Goal: Find specific page/section: Find specific page/section

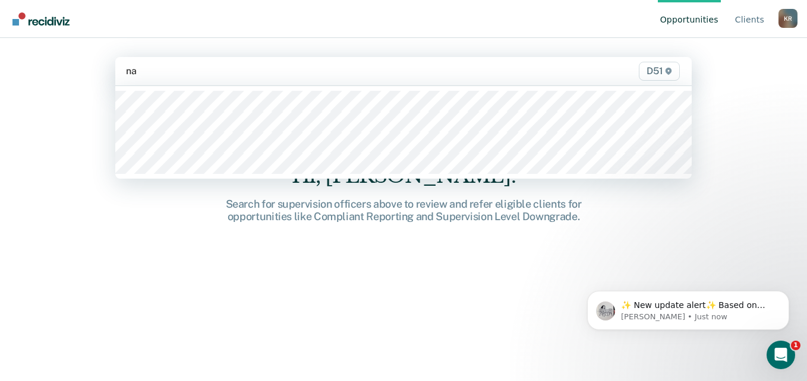
type input "nas"
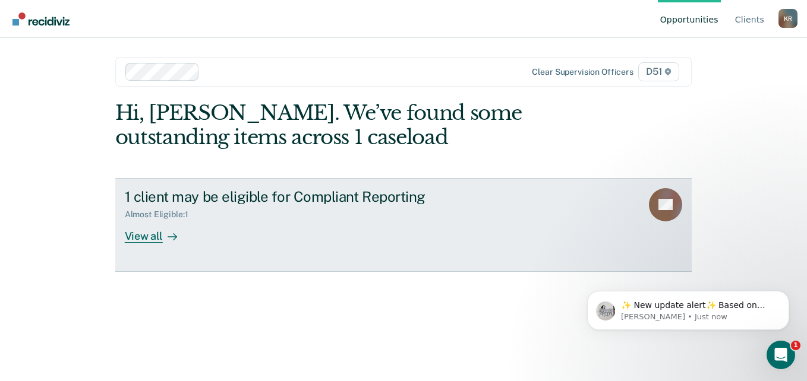
click at [140, 237] on div "View all" at bounding box center [158, 231] width 67 height 23
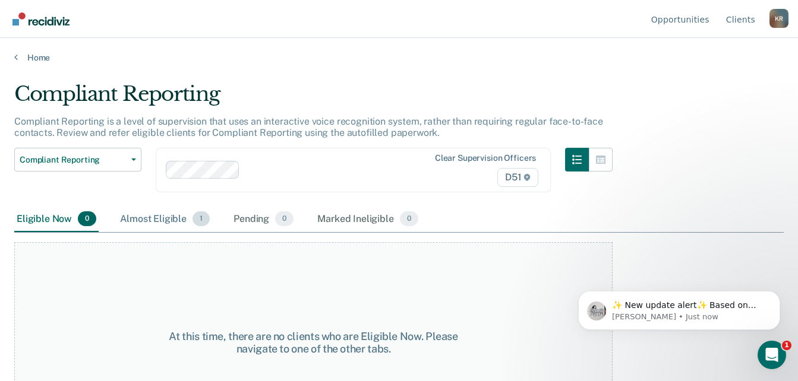
click at [136, 217] on div "Almost Eligible 1" at bounding box center [165, 220] width 94 height 26
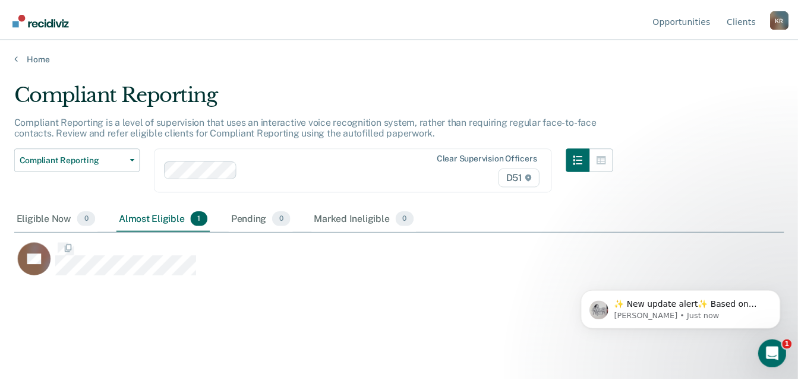
scroll to position [201, 769]
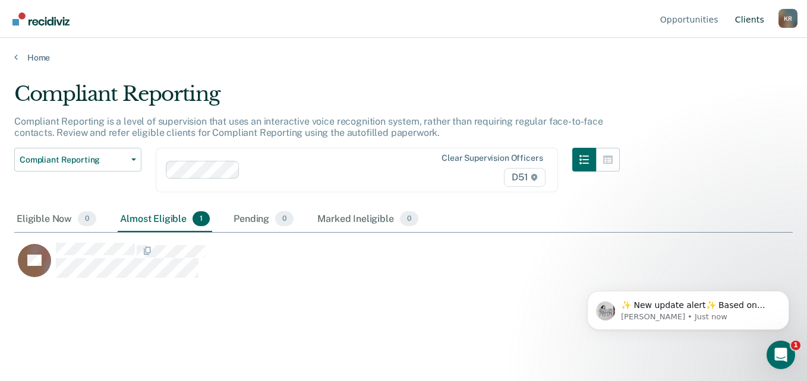
click at [748, 18] on link "Client s" at bounding box center [749, 19] width 34 height 38
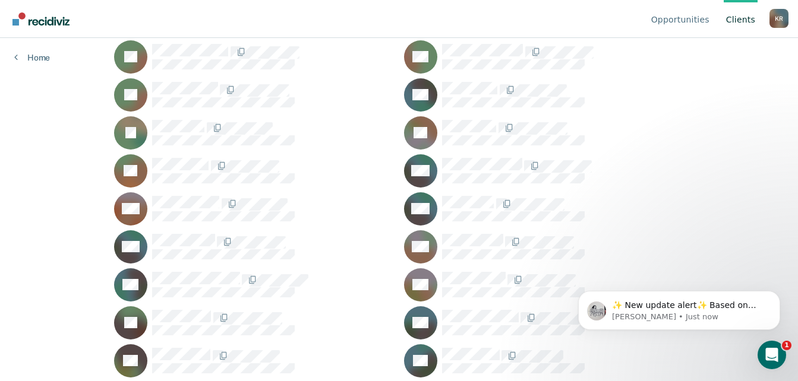
scroll to position [772, 0]
